Goal: Task Accomplishment & Management: Manage account settings

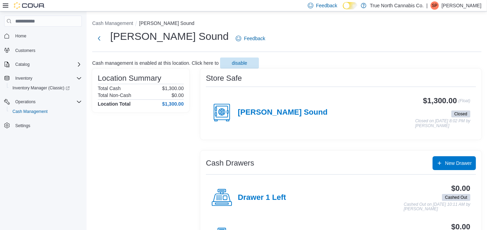
click at [460, 7] on p "[PERSON_NAME]" at bounding box center [462, 5] width 40 height 8
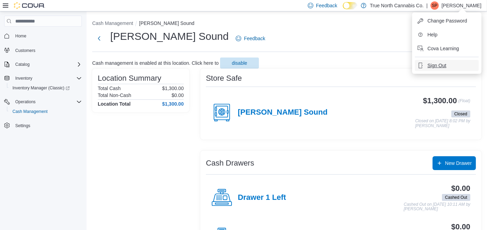
click at [442, 65] on span "Sign Out" at bounding box center [437, 65] width 19 height 7
